Goal: Information Seeking & Learning: Find specific fact

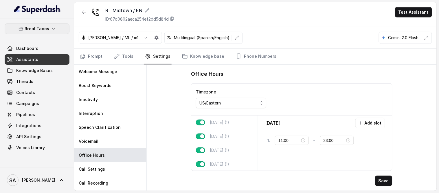
scroll to position [47, 0]
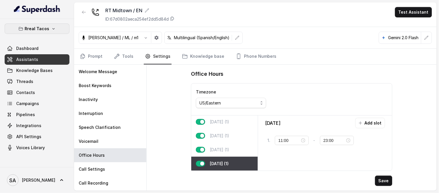
drag, startPoint x: 0, startPoint y: 0, endPoint x: 41, endPoint y: 30, distance: 51.0
click at [41, 30] on p "Rreal Tacos" at bounding box center [37, 28] width 25 height 7
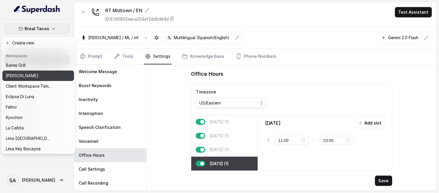
click at [21, 75] on p "[PERSON_NAME]" at bounding box center [22, 75] width 33 height 7
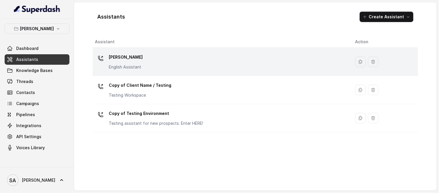
click at [145, 58] on div "Chelsea Corner English Assistant" at bounding box center [220, 61] width 251 height 19
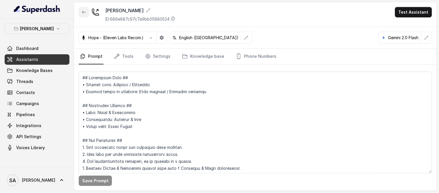
click at [85, 11] on icon "button" at bounding box center [84, 12] width 5 height 5
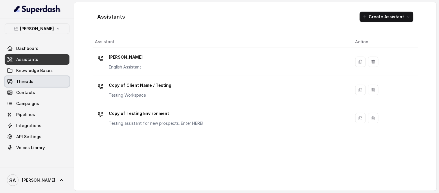
click at [36, 82] on link "Threads" at bounding box center [37, 81] width 65 height 10
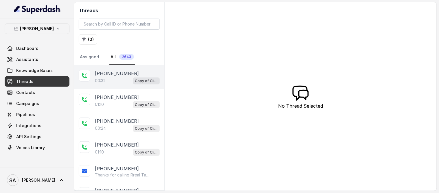
click at [100, 78] on p "00:32" at bounding box center [100, 81] width 11 height 6
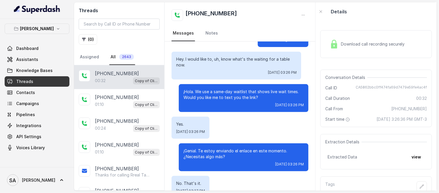
scroll to position [15, 0]
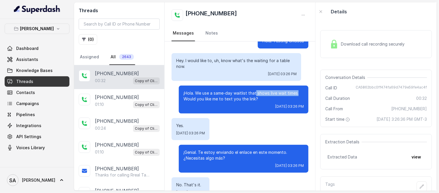
drag, startPoint x: 252, startPoint y: 92, endPoint x: 296, endPoint y: 94, distance: 44.0
click at [296, 94] on p "¡Hola. We use a same-day waitlist that shows live wait times. Would you like me…" at bounding box center [244, 96] width 120 height 12
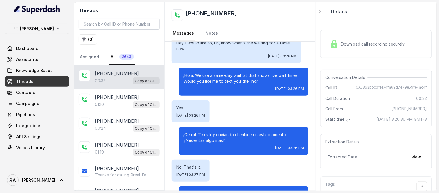
scroll to position [32, 0]
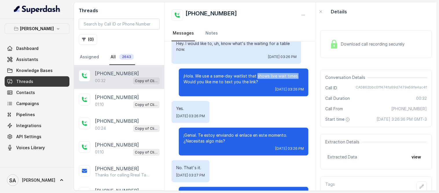
drag, startPoint x: 253, startPoint y: 73, endPoint x: 297, endPoint y: 74, distance: 44.3
click at [297, 74] on p "¡Hola. We use a same-day waitlist that shows live wait times. Would you like me…" at bounding box center [244, 79] width 120 height 12
click at [202, 78] on p "¡Hola. We use a same-day waitlist that shows live wait times. Would you like me…" at bounding box center [244, 79] width 120 height 12
drag, startPoint x: 247, startPoint y: 75, endPoint x: 294, endPoint y: 74, distance: 47.5
click at [294, 74] on p "¡Hola. We use a same-day waitlist that shows live wait times. Would you like me…" at bounding box center [244, 79] width 120 height 12
